Goal: Transaction & Acquisition: Purchase product/service

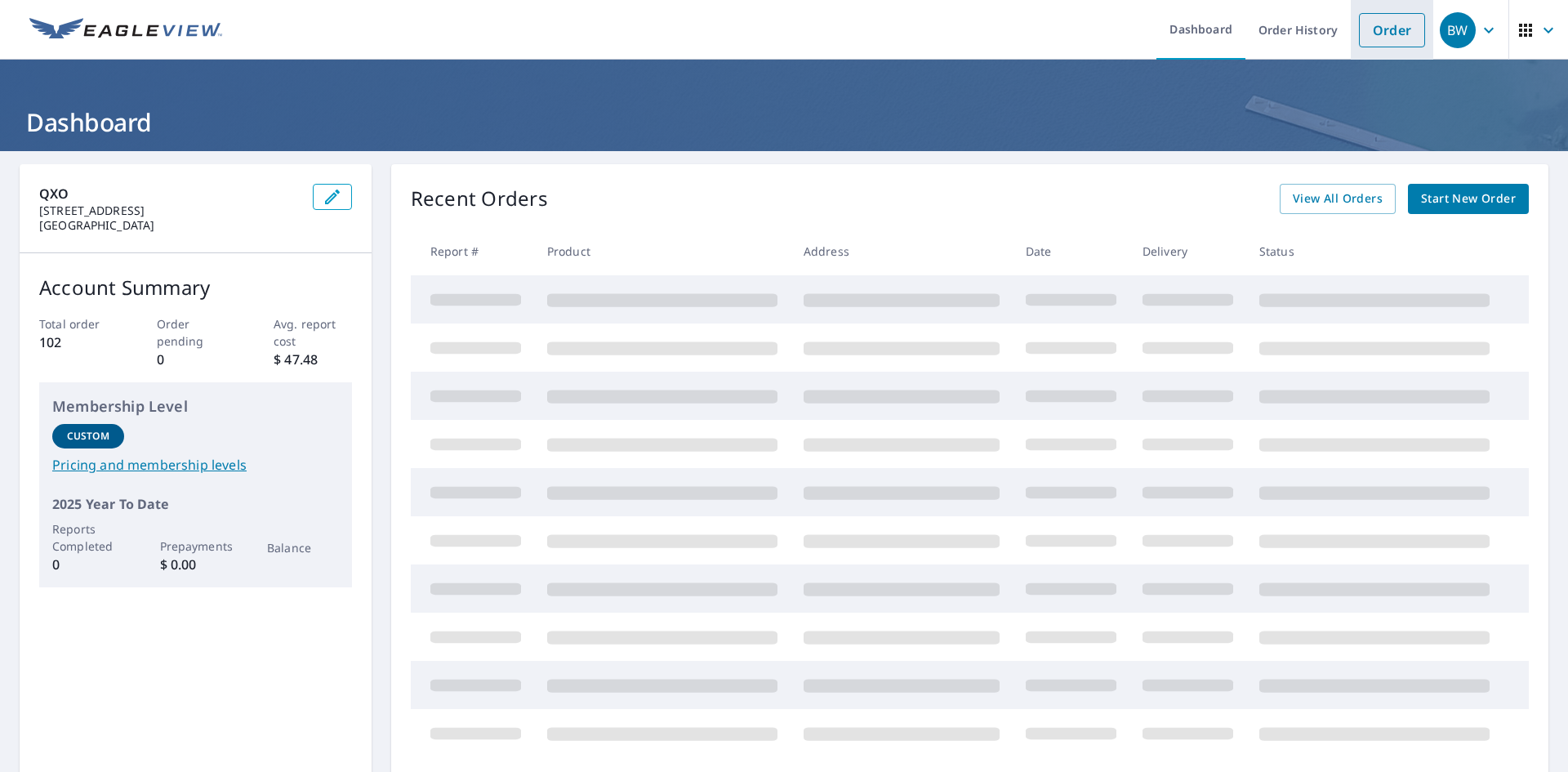
click at [1384, 24] on link "Order" at bounding box center [1393, 30] width 66 height 34
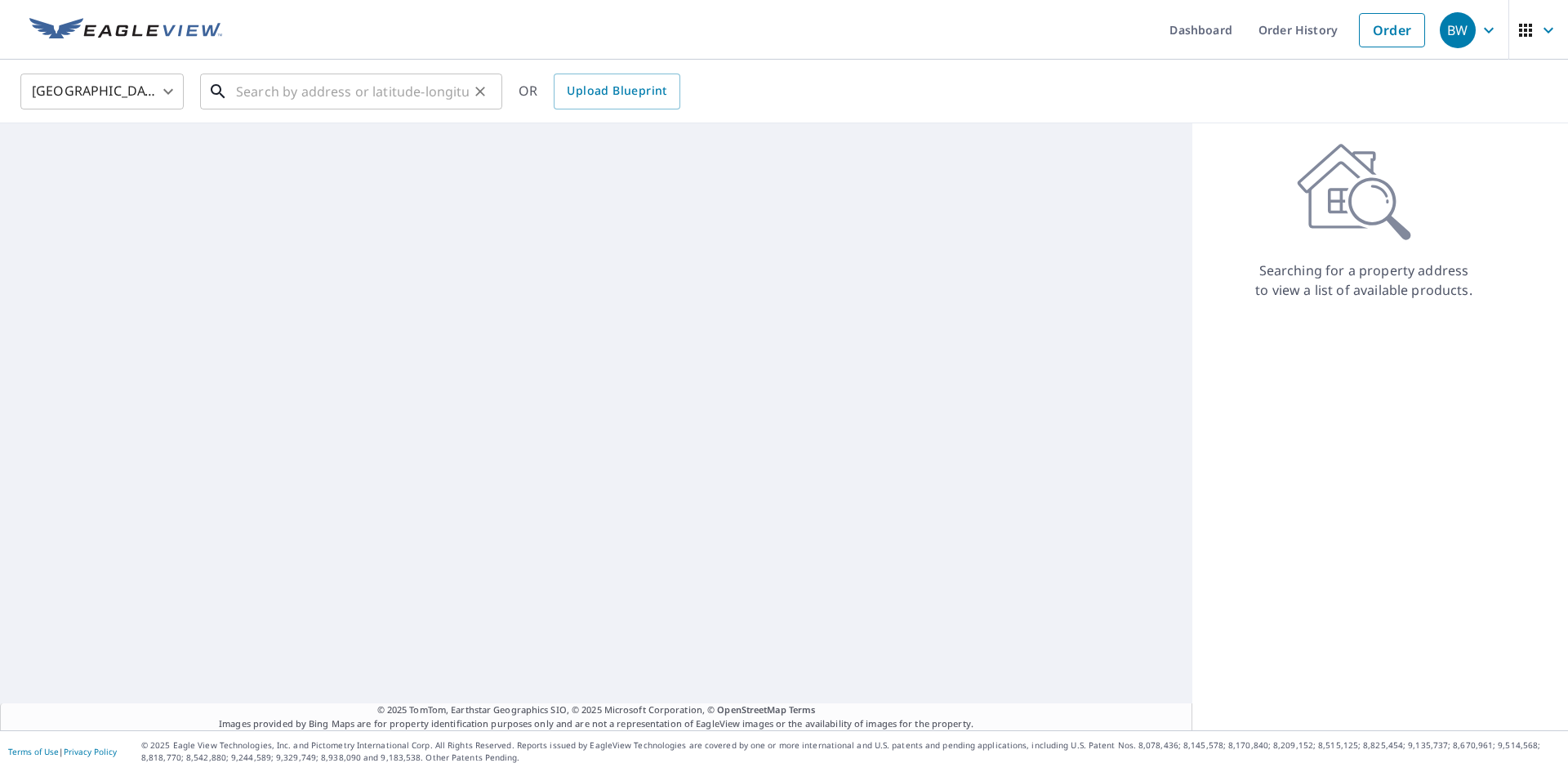
click at [334, 95] on input "text" at bounding box center [352, 91] width 233 height 46
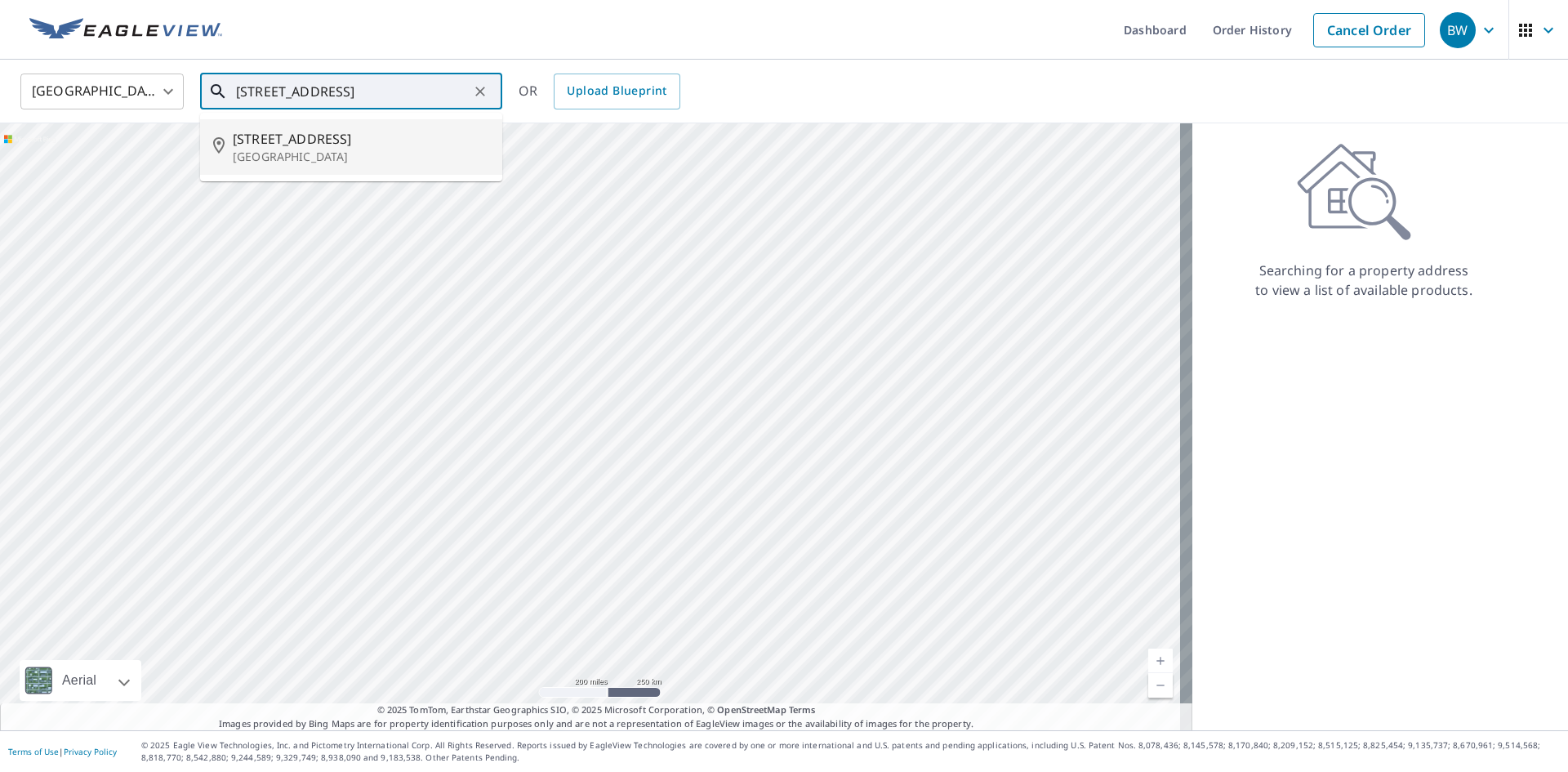
click at [307, 151] on p "[GEOGRAPHIC_DATA]" at bounding box center [361, 156] width 256 height 16
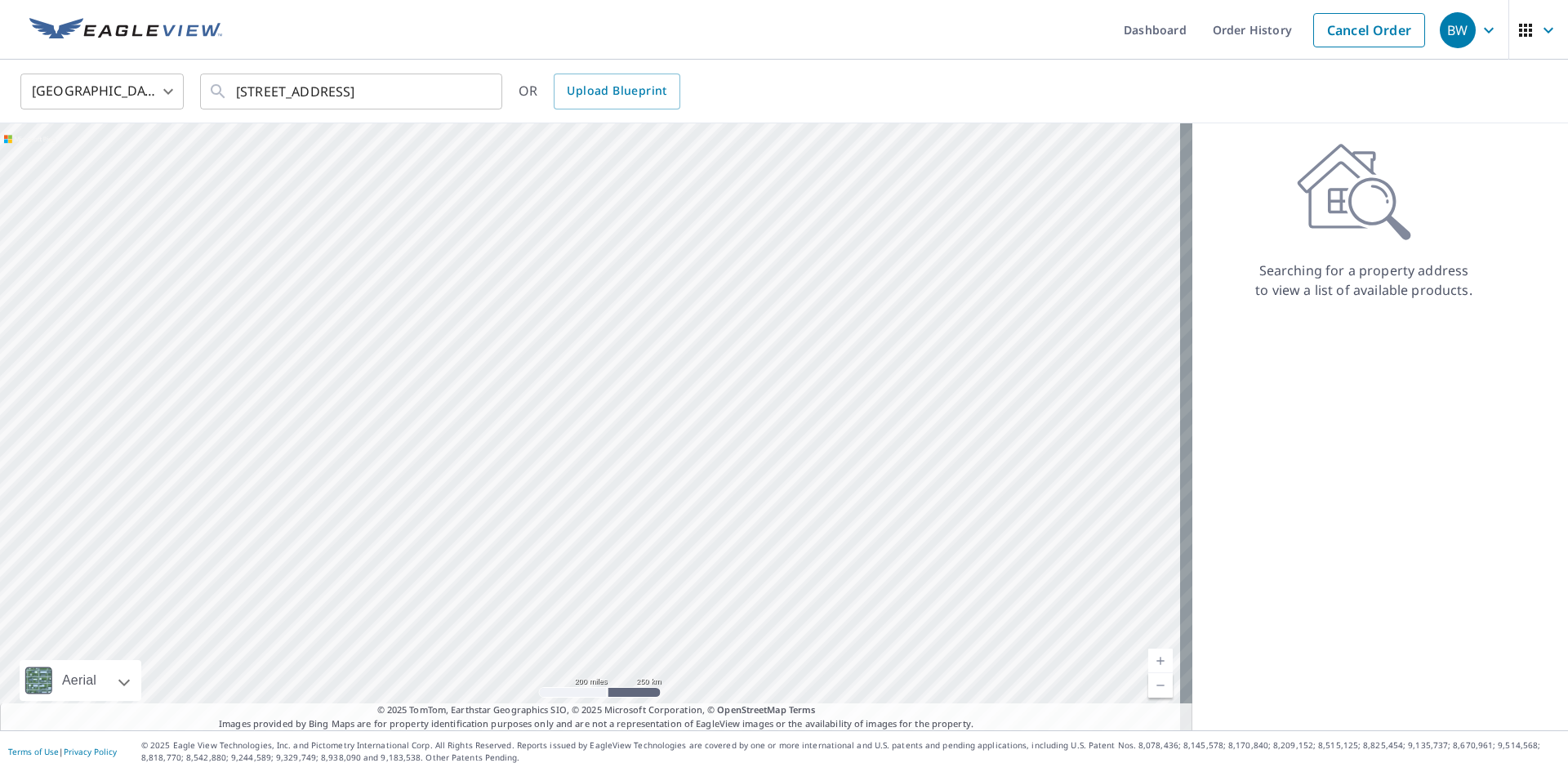
type input "[STREET_ADDRESS]"
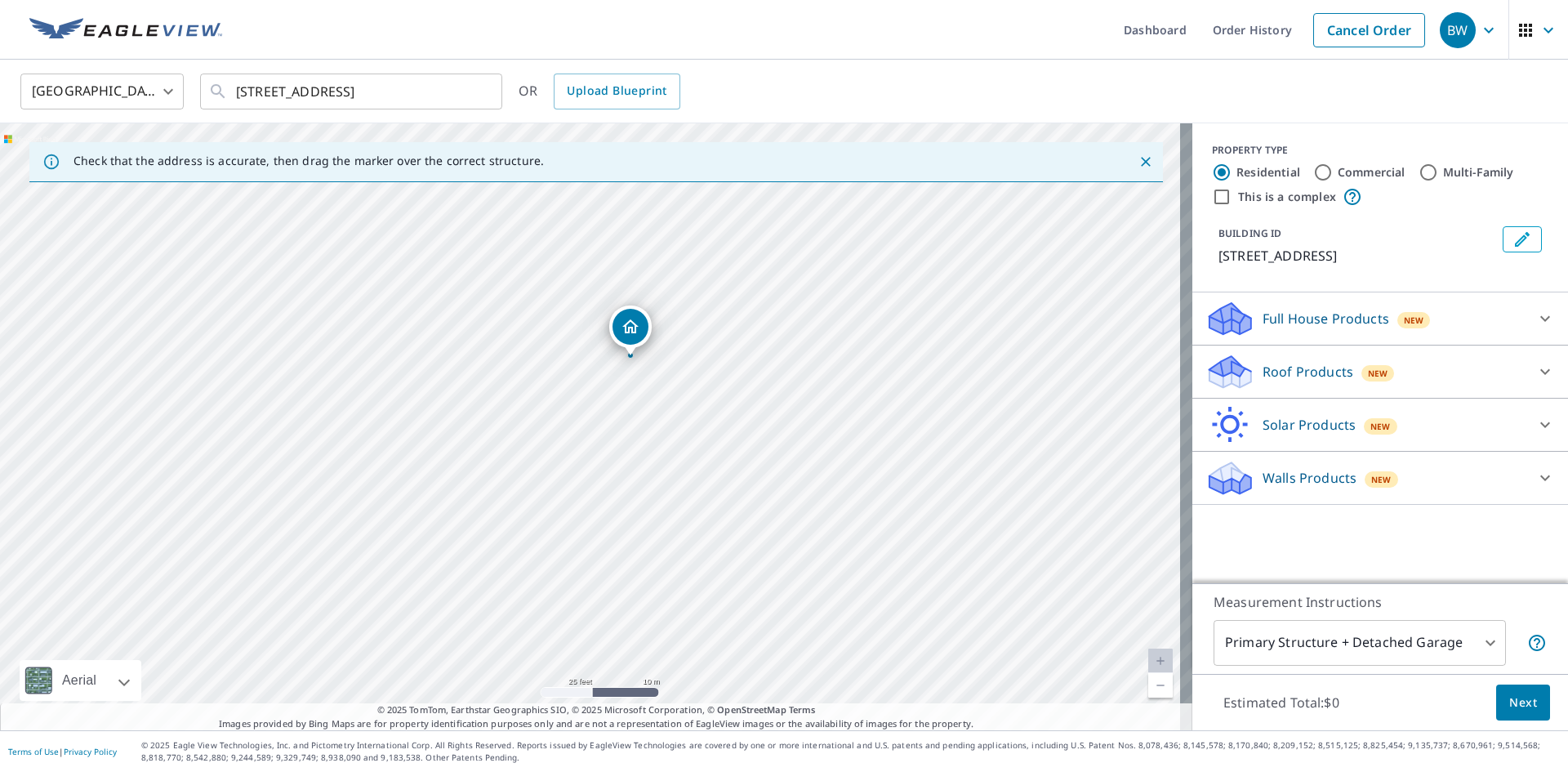
drag, startPoint x: 698, startPoint y: 483, endPoint x: 732, endPoint y: 646, distance: 166.5
click at [732, 646] on div "[STREET_ADDRESS]" at bounding box center [596, 427] width 1193 height 607
click at [1302, 366] on p "Roof Products" at bounding box center [1308, 371] width 90 height 20
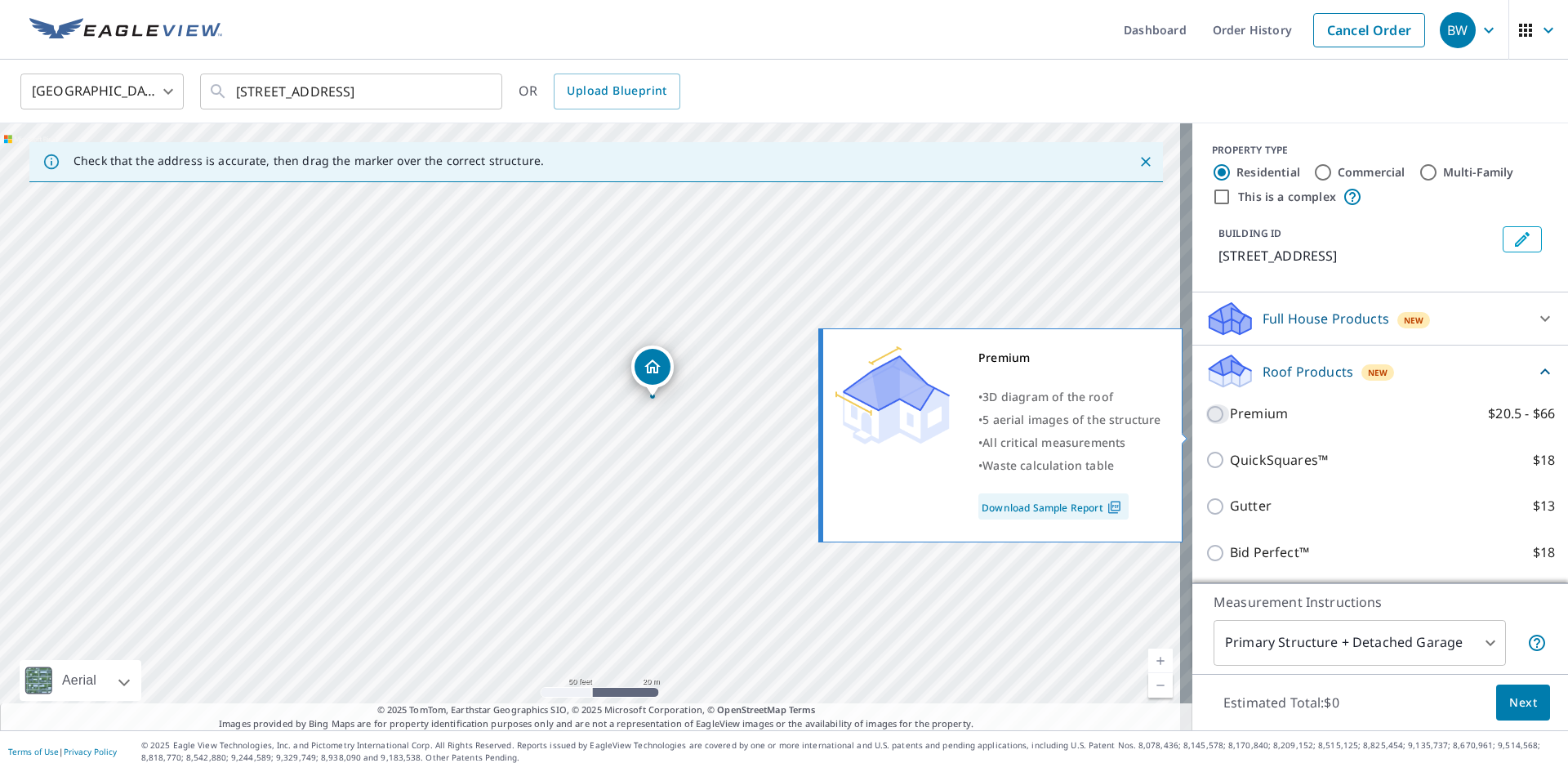
click at [1206, 424] on input "Premium $20.5 - $66" at bounding box center [1218, 414] width 24 height 20
checkbox input "true"
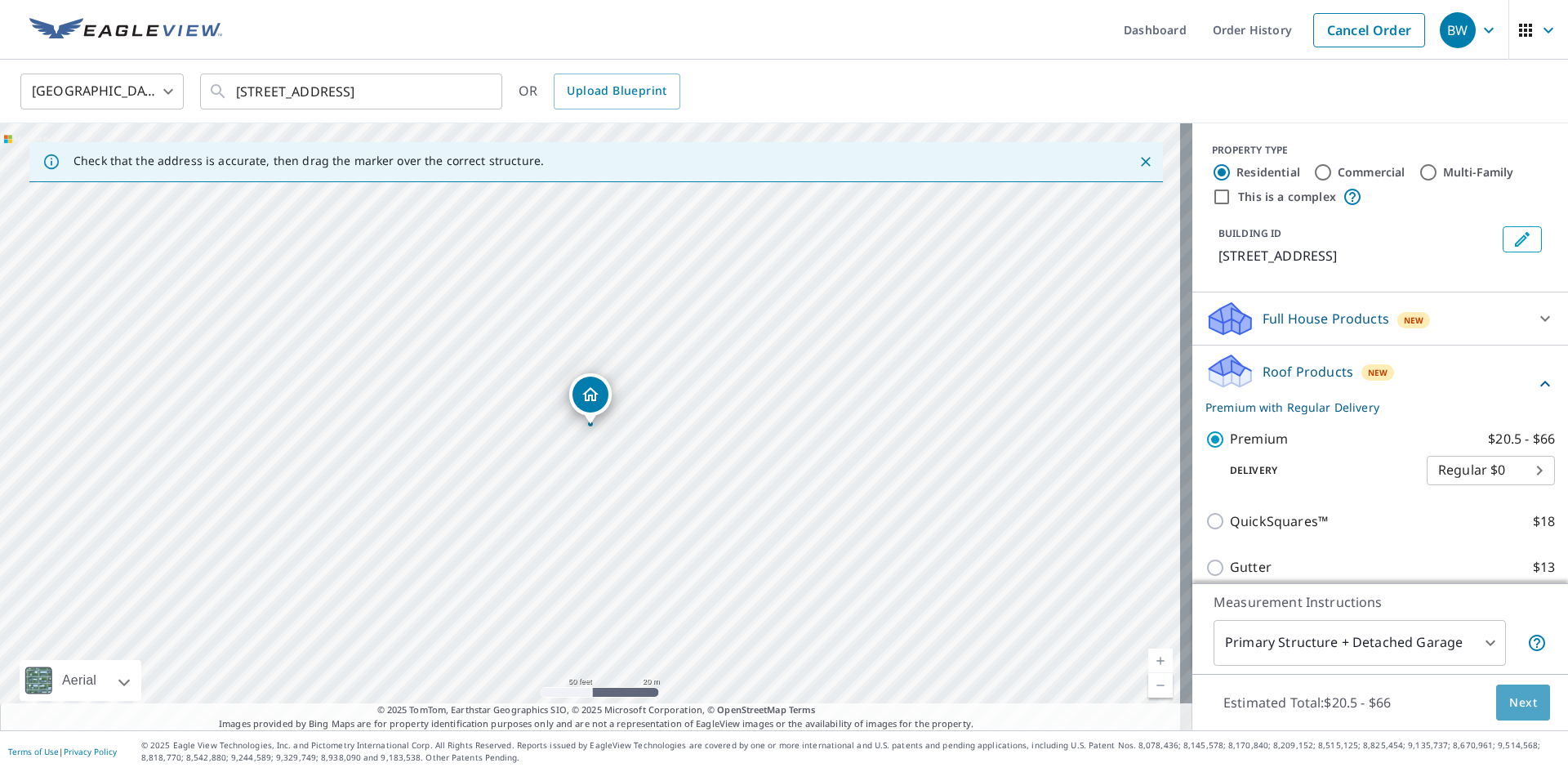
click at [1510, 697] on span "Next" at bounding box center [1523, 703] width 27 height 21
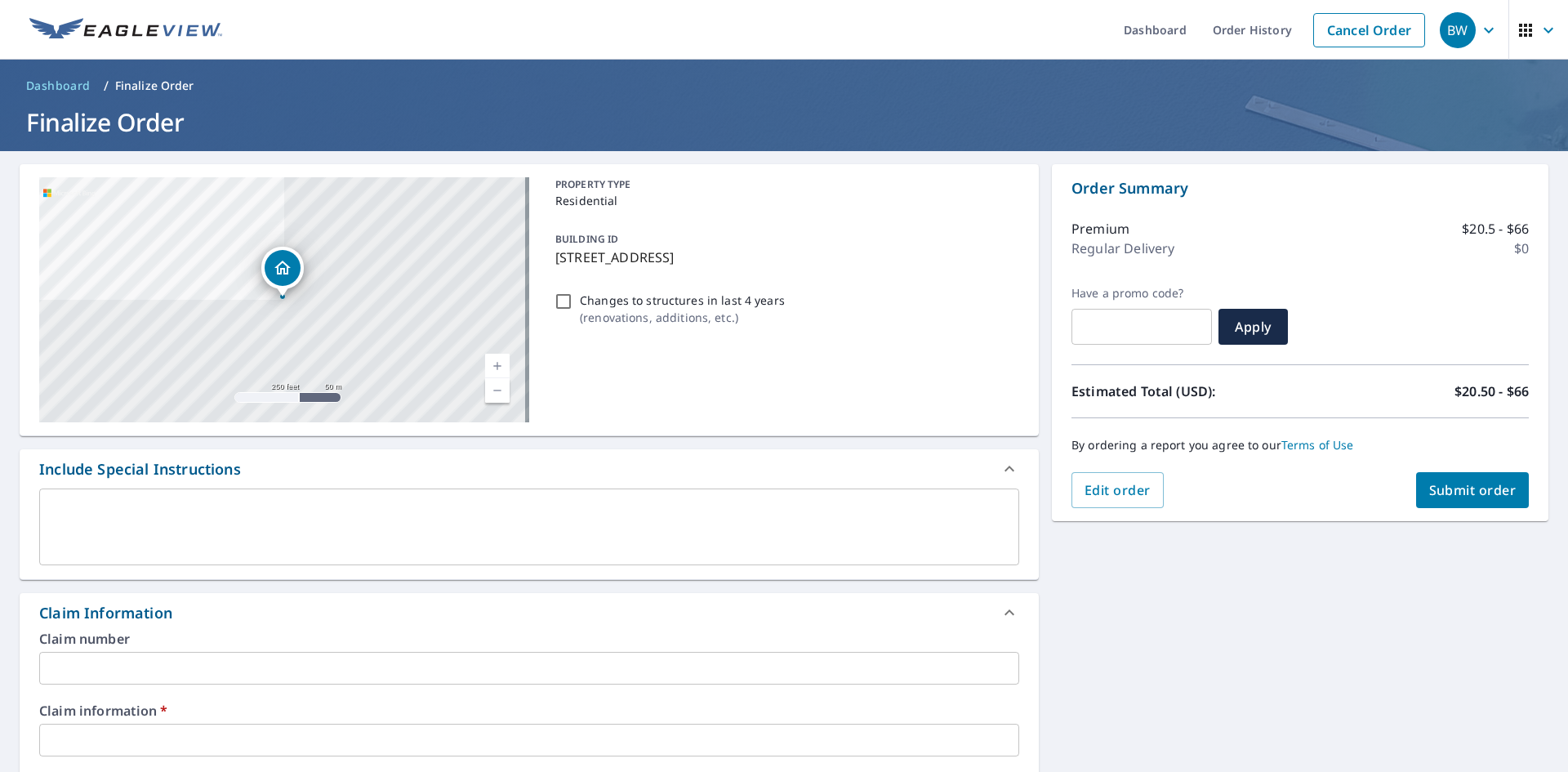
click at [156, 742] on input "text" at bounding box center [530, 740] width 980 height 33
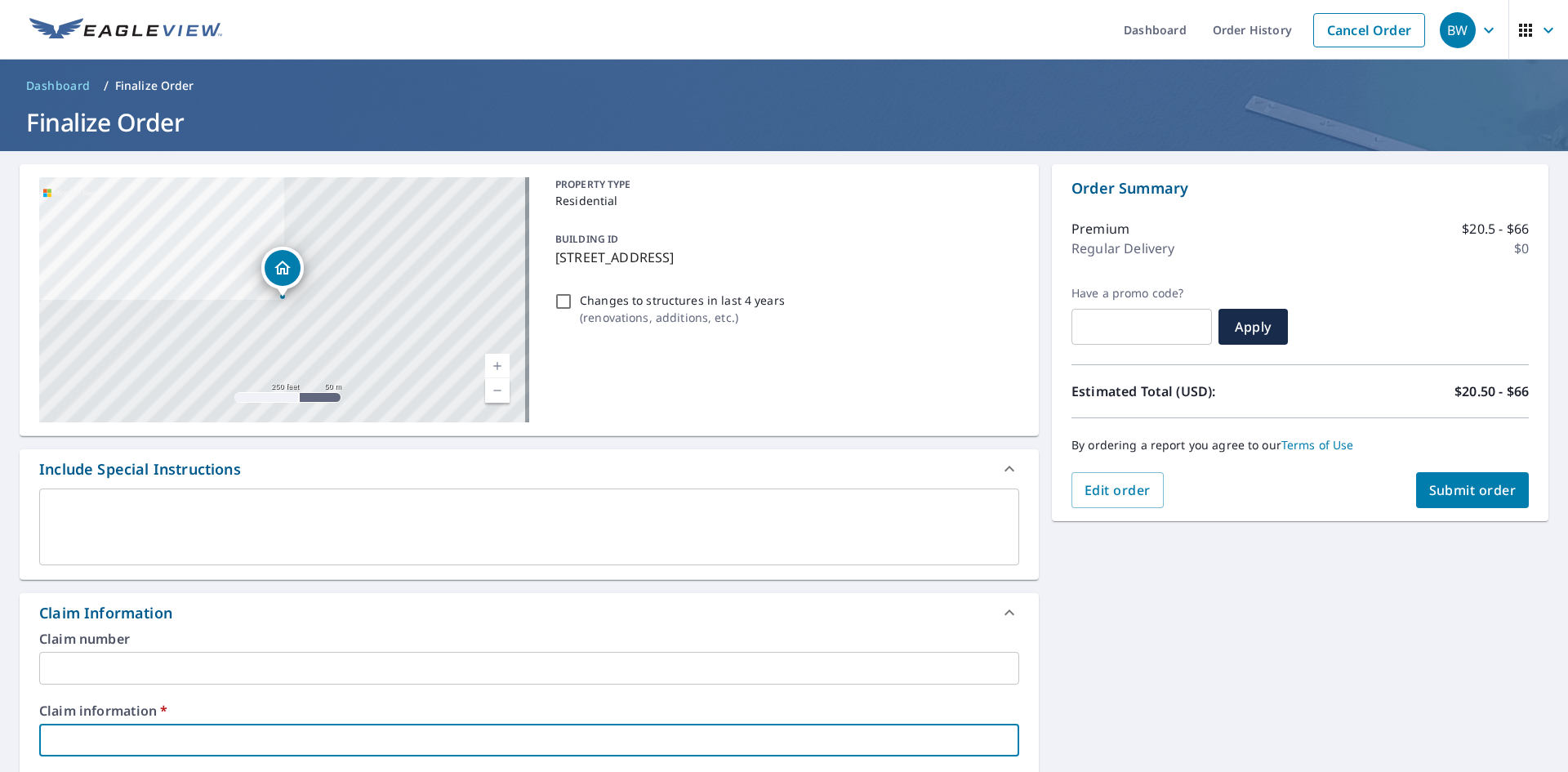
type input "410283"
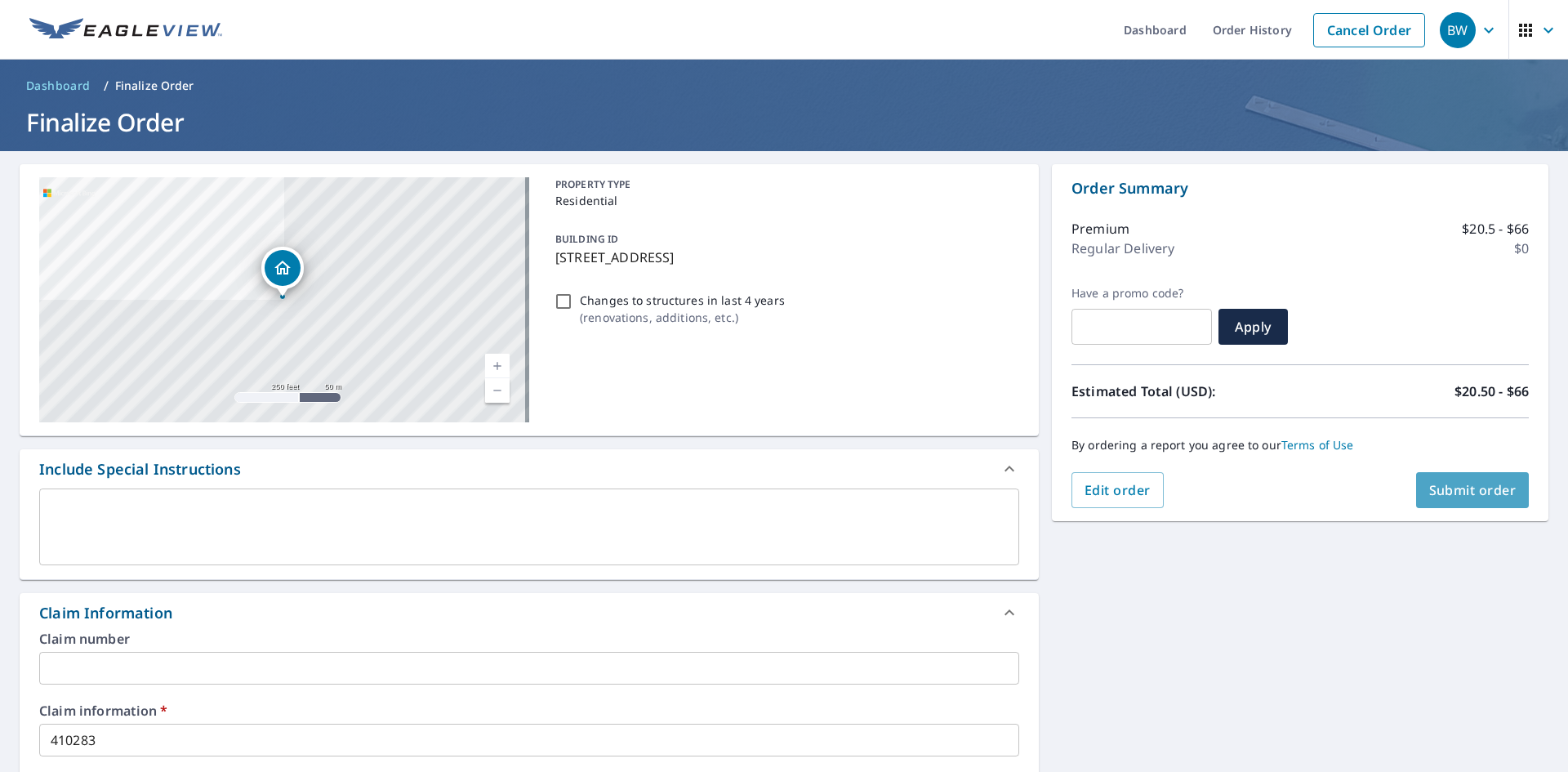
click at [1463, 494] on span "Submit order" at bounding box center [1473, 490] width 88 height 18
checkbox input "true"
